Goal: Information Seeking & Learning: Compare options

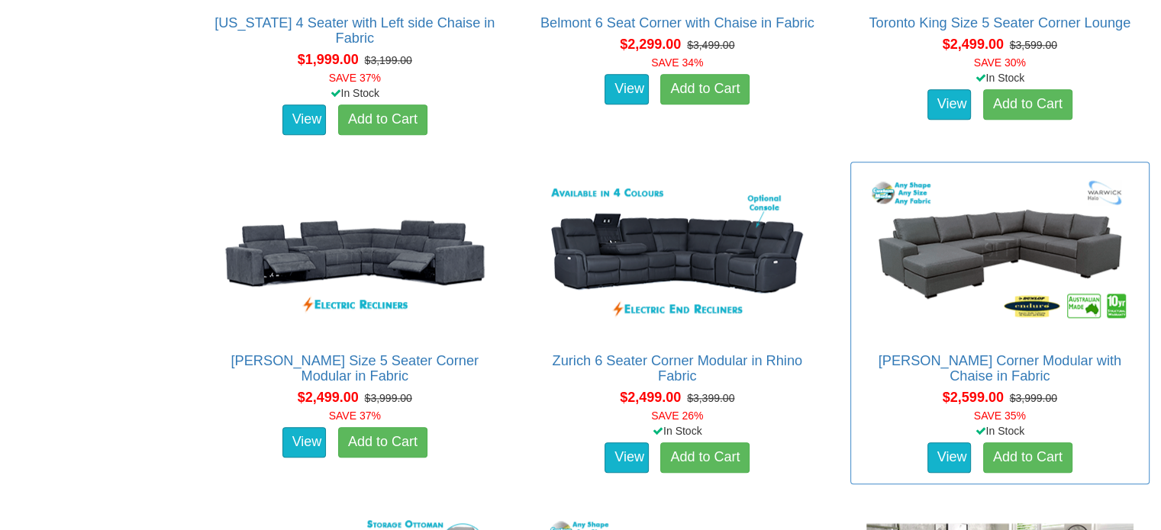
scroll to position [1526, 0]
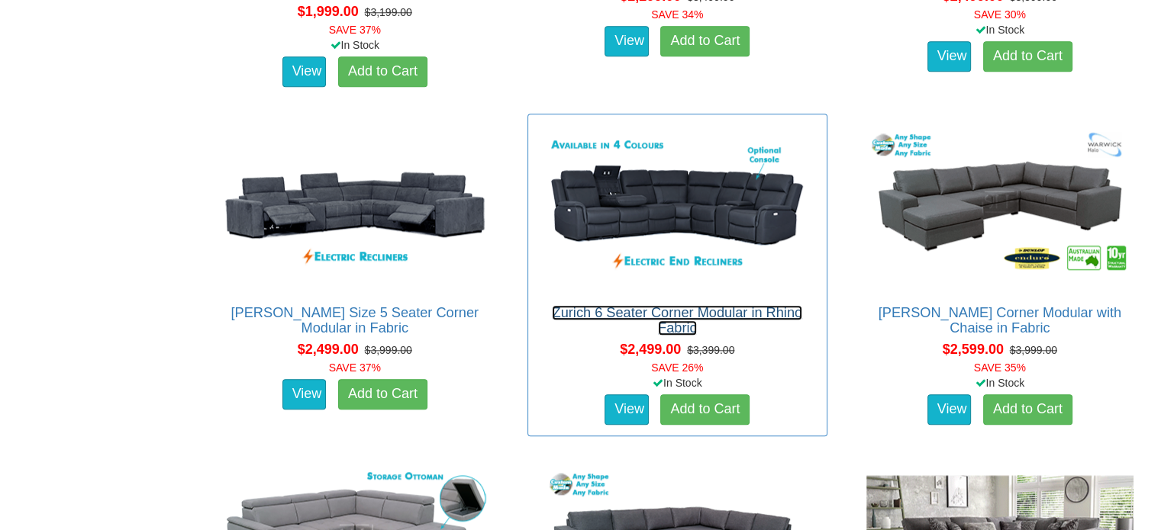
click at [720, 305] on link "Zurich 6 Seater Corner Modular in Rhino Fabric" at bounding box center [677, 320] width 250 height 31
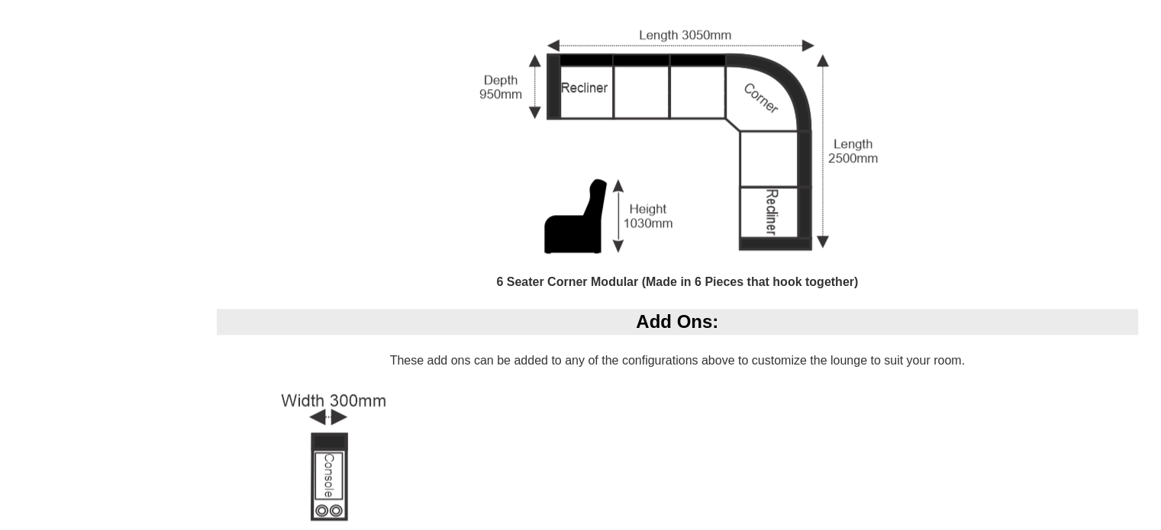
scroll to position [1526, 0]
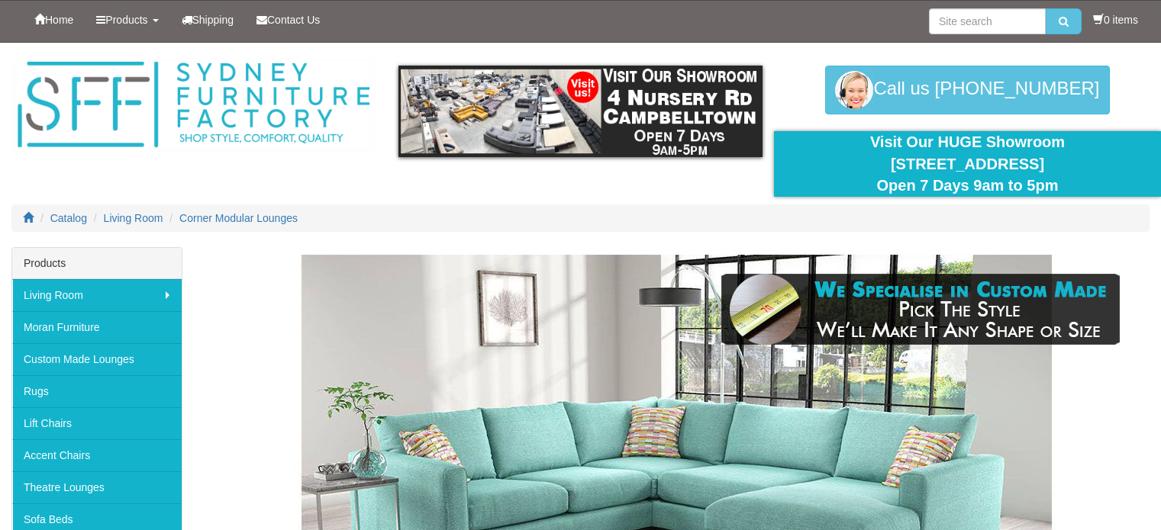
scroll to position [1526, 0]
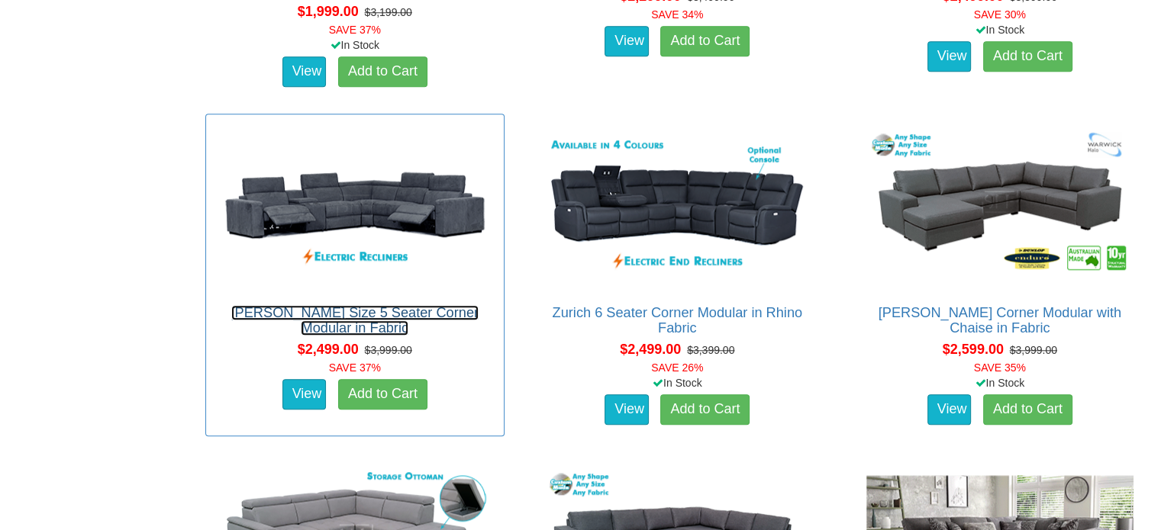
click at [383, 314] on link "[PERSON_NAME] Size 5 Seater Corner Modular in Fabric" at bounding box center [354, 320] width 247 height 31
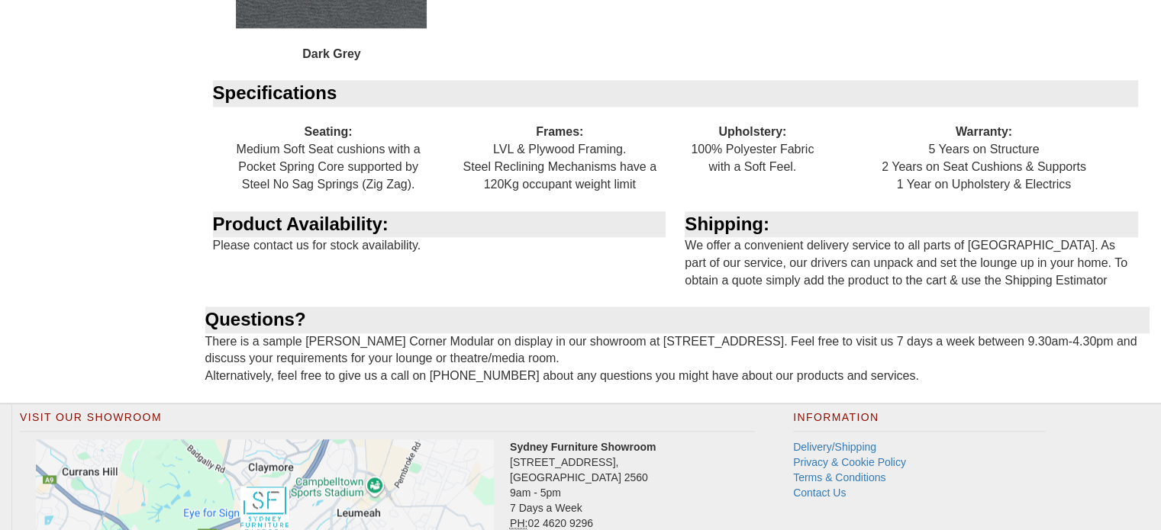
scroll to position [1831, 0]
